Goal: Information Seeking & Learning: Learn about a topic

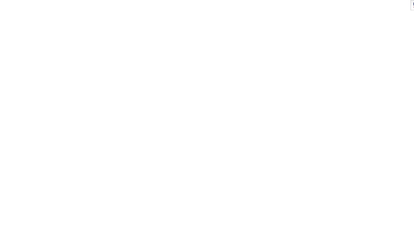
scroll to position [461, 0]
click at [17, 176] on div "Read The Savvy Cyber Kids At Home Book Series! Introducing the Savvy Cyber Kids…" at bounding box center [162, 69] width 296 height 843
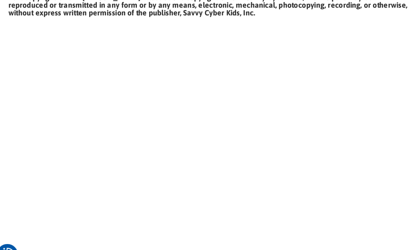
scroll to position [457, 0]
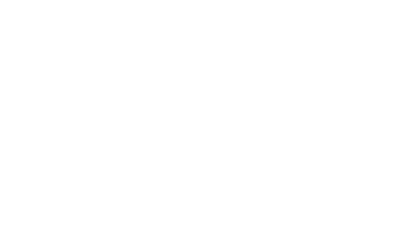
click at [6, 180] on div "Read The Savvy Cyber Kids At Home Book Series! Introducing the Savvy Cyber Kids…" at bounding box center [207, 68] width 414 height 878
click at [6, 192] on div "Read The Savvy Cyber Kids At Home Book Series! Introducing the Savvy Cyber Kids…" at bounding box center [207, 68] width 414 height 878
click at [6, 191] on div "Read The Savvy Cyber Kids At Home Book Series! Introducing the Savvy Cyber Kids…" at bounding box center [207, 68] width 414 height 878
click at [4, 180] on div "Read The Savvy Cyber Kids At Home Book Series! Introducing the Savvy Cyber Kids…" at bounding box center [207, 68] width 414 height 878
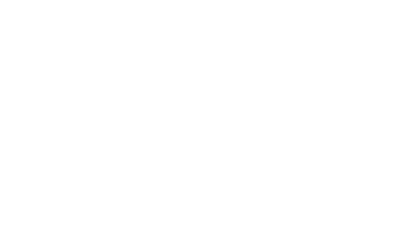
click at [3, 180] on div "Read The Savvy Cyber Kids At Home Book Series! Introducing the Savvy Cyber Kids…" at bounding box center [207, 68] width 414 height 878
click at [2, 170] on div "Read The Savvy Cyber Kids At Home Book Series! Introducing the Savvy Cyber Kids…" at bounding box center [207, 53] width 414 height 878
click at [5, 85] on div "Read The Savvy Cyber Kids At Home Book Series! Introducing the Savvy Cyber Kids…" at bounding box center [207, 53] width 414 height 878
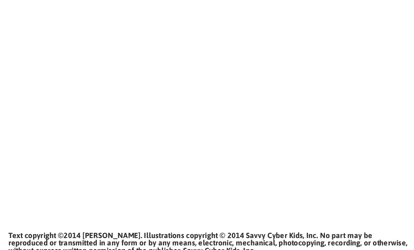
click at [14, 161] on div "Read The Savvy Cyber Kids At Home Book Series! Introducing the Savvy Cyber Kids…" at bounding box center [162, 59] width 296 height 843
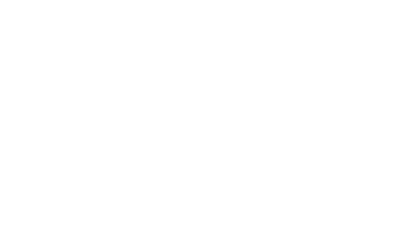
click at [5, 174] on div "Read The Savvy Cyber Kids At Home Book Series! Introducing the Savvy Cyber Kids…" at bounding box center [207, 53] width 414 height 878
